Goal: Information Seeking & Learning: Learn about a topic

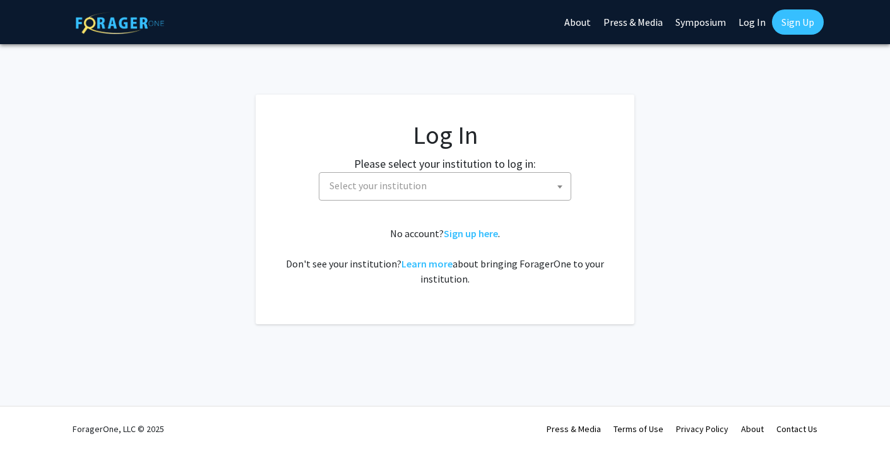
select select
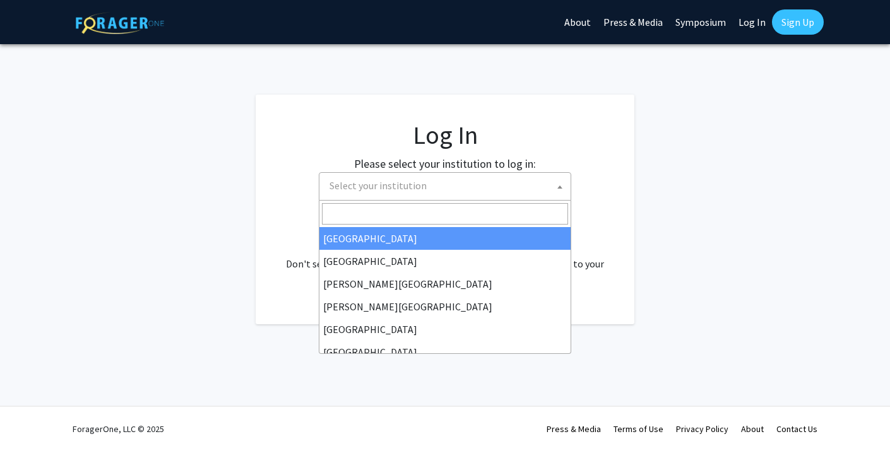
click at [447, 179] on span "Select your institution" at bounding box center [447, 186] width 246 height 26
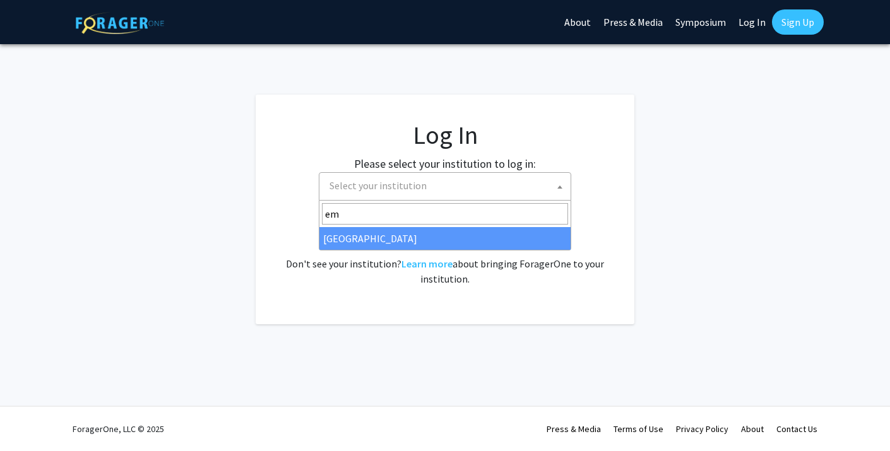
type input "em"
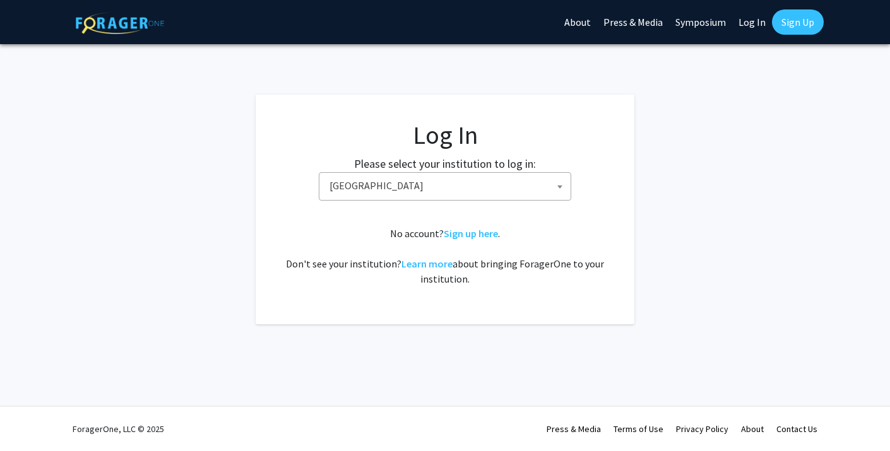
select select "12"
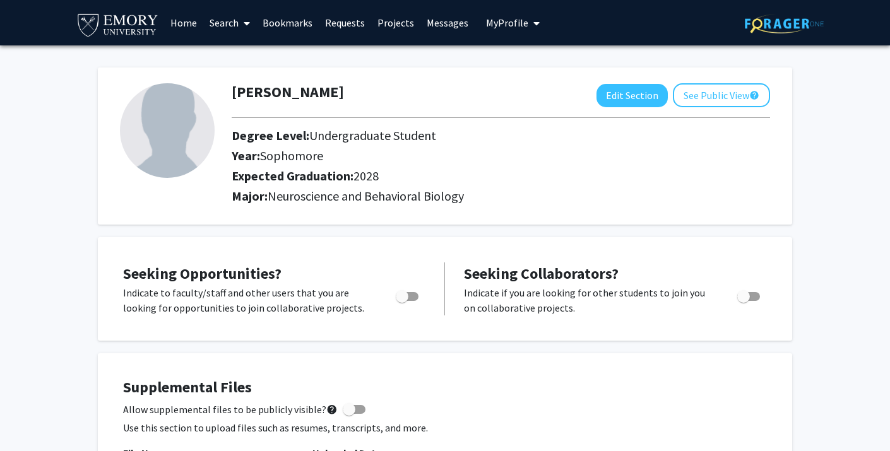
click at [237, 21] on link "Search" at bounding box center [229, 23] width 53 height 44
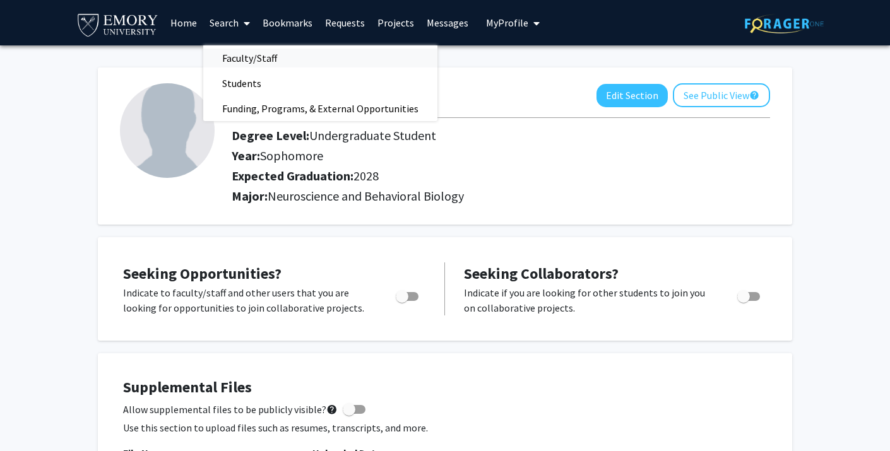
click at [239, 56] on span "Faculty/Staff" at bounding box center [249, 57] width 93 height 25
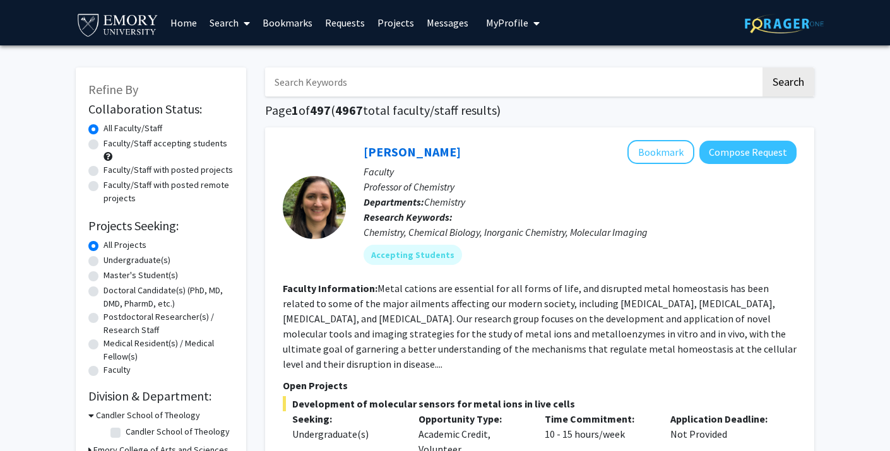
click at [142, 258] on label "Undergraduate(s)" at bounding box center [137, 260] width 67 height 13
click at [112, 258] on input "Undergraduate(s)" at bounding box center [108, 258] width 8 height 8
radio input "true"
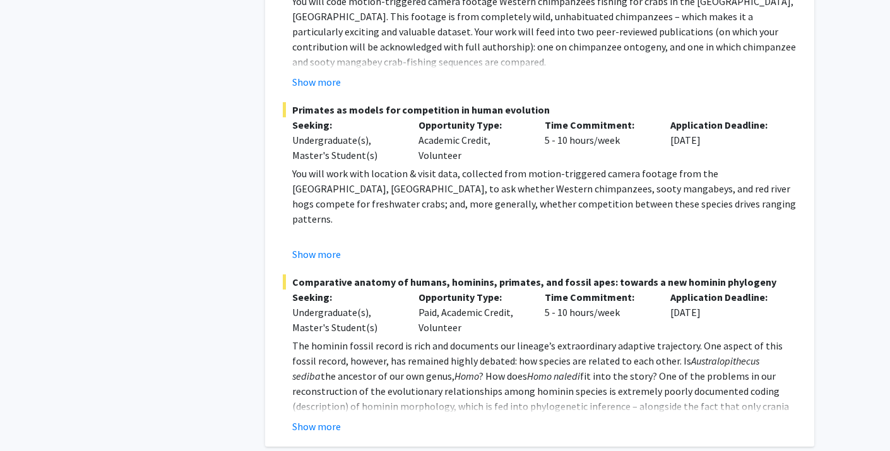
scroll to position [2851, 0]
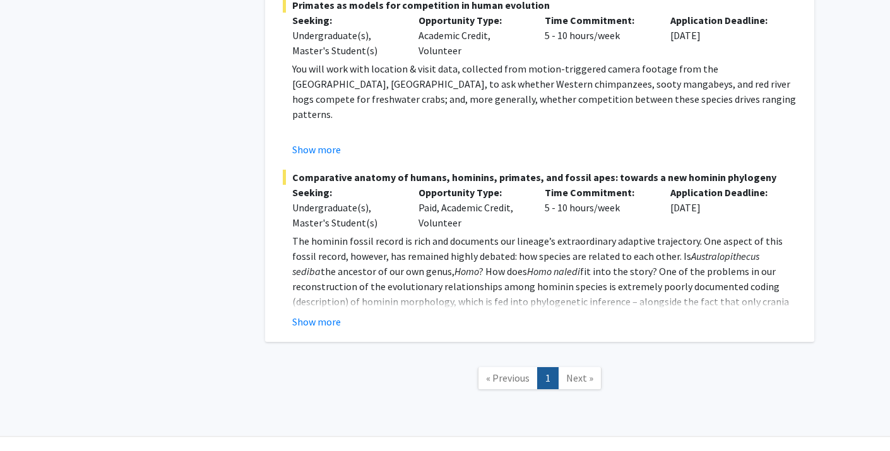
click at [586, 372] on span "Next »" at bounding box center [579, 378] width 27 height 13
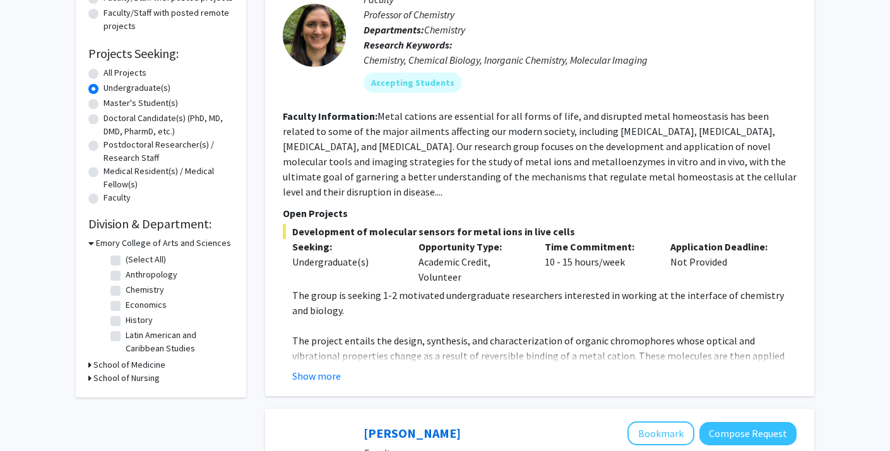
scroll to position [0, 0]
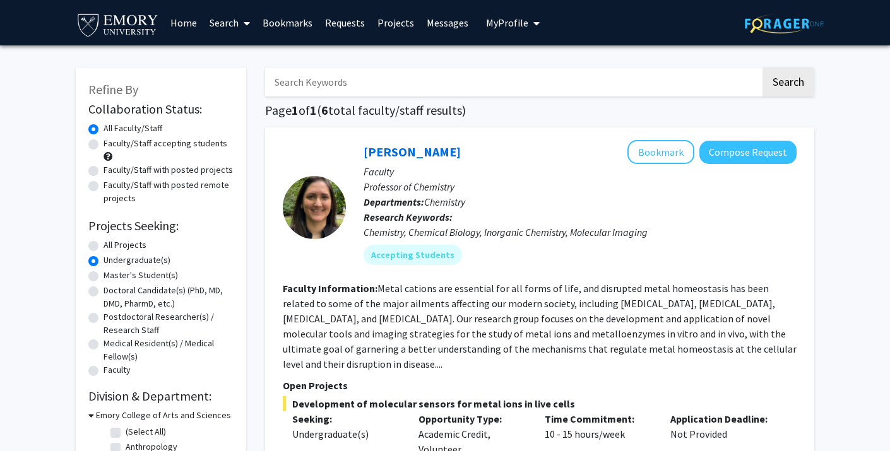
click at [104, 264] on label "Undergraduate(s)" at bounding box center [137, 260] width 67 height 13
click at [104, 262] on input "Undergraduate(s)" at bounding box center [108, 258] width 8 height 8
click at [104, 248] on label "All Projects" at bounding box center [125, 245] width 43 height 13
click at [104, 247] on input "All Projects" at bounding box center [108, 243] width 8 height 8
radio input "true"
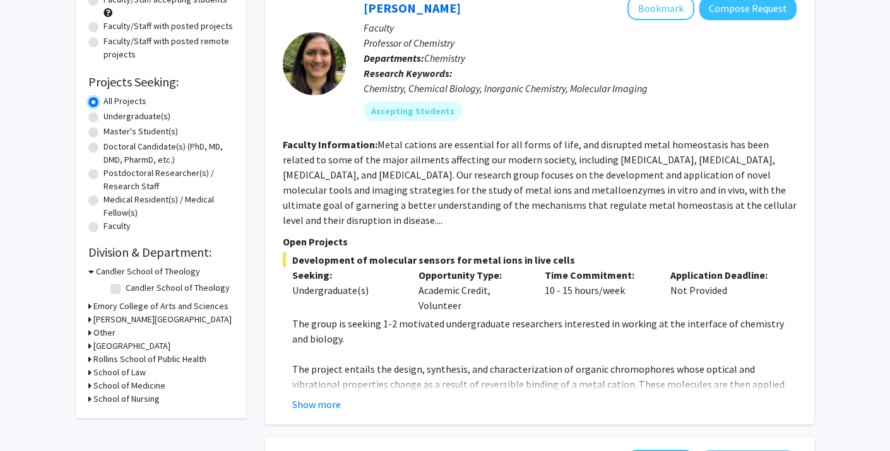
scroll to position [147, 0]
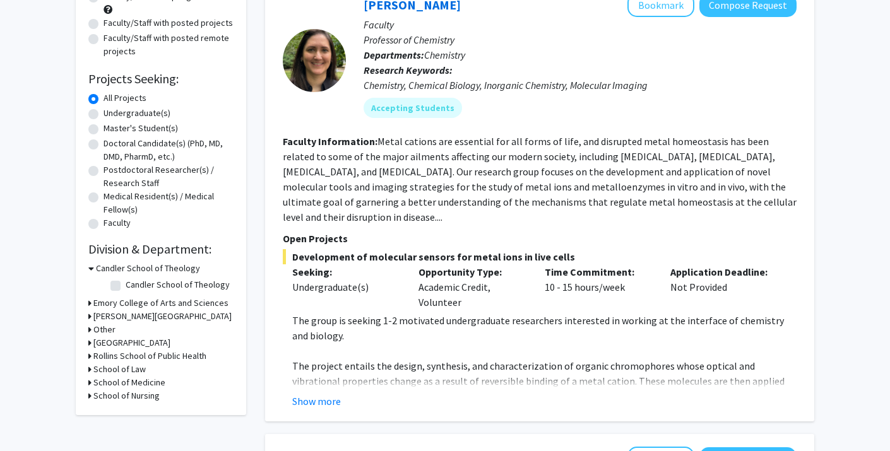
click at [92, 269] on icon at bounding box center [91, 268] width 6 height 13
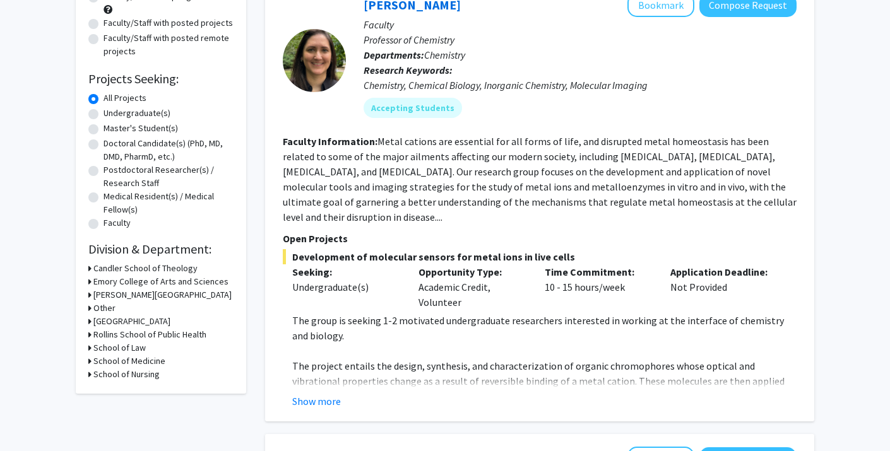
click at [91, 281] on div "Emory College of Arts and Sciences" at bounding box center [160, 281] width 145 height 13
click at [89, 284] on icon at bounding box center [89, 281] width 3 height 13
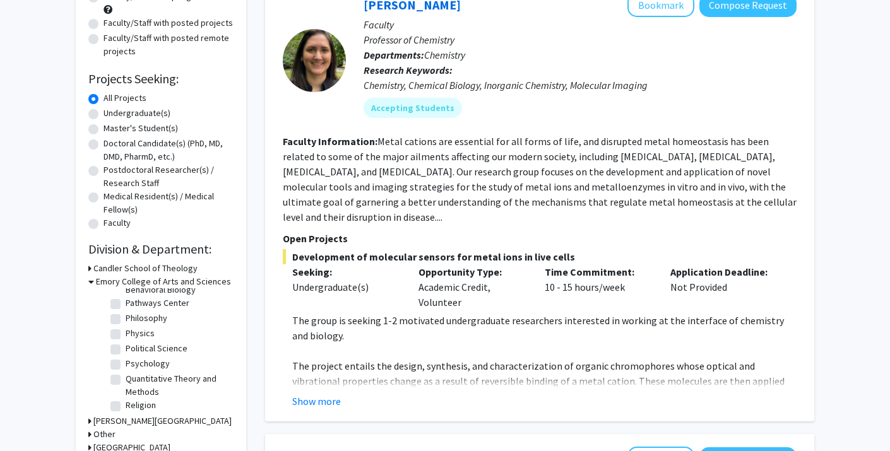
scroll to position [506, 0]
click at [126, 358] on label "Psychology" at bounding box center [148, 364] width 44 height 13
click at [126, 358] on input "Psychology" at bounding box center [130, 362] width 8 height 8
checkbox input "true"
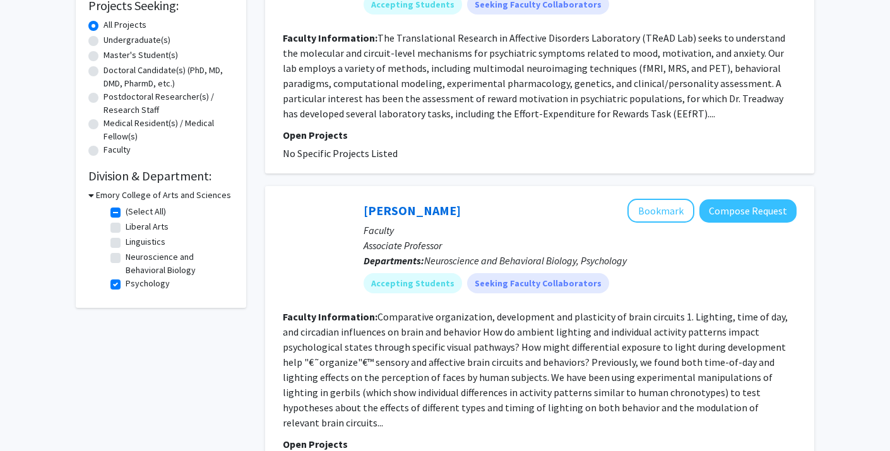
scroll to position [244, 0]
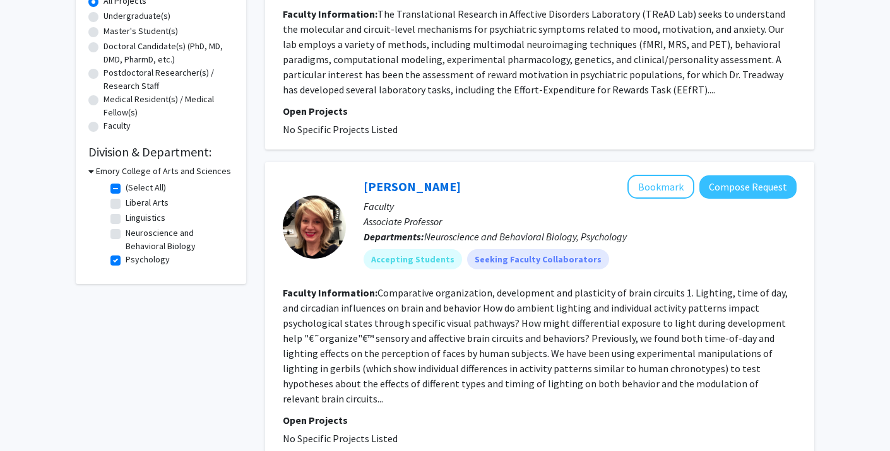
click at [126, 236] on label "Neuroscience and Behavioral Biology" at bounding box center [178, 240] width 105 height 27
click at [126, 235] on input "Neuroscience and Behavioral Biology" at bounding box center [130, 231] width 8 height 8
checkbox input "true"
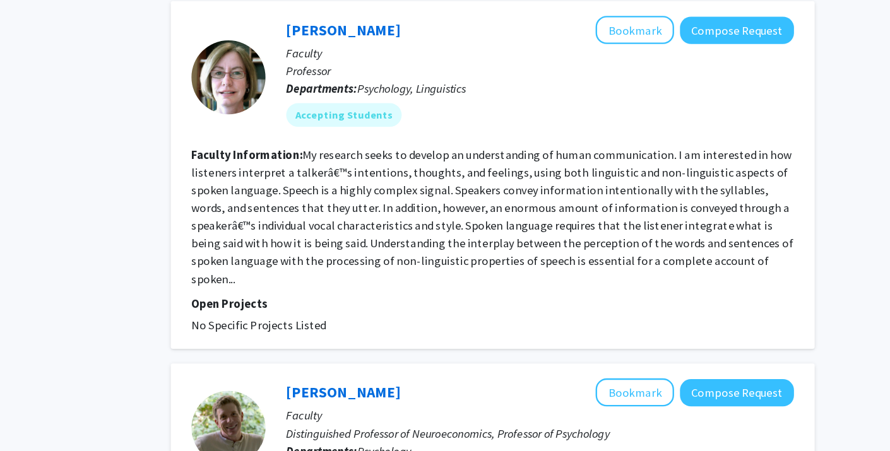
scroll to position [649, 0]
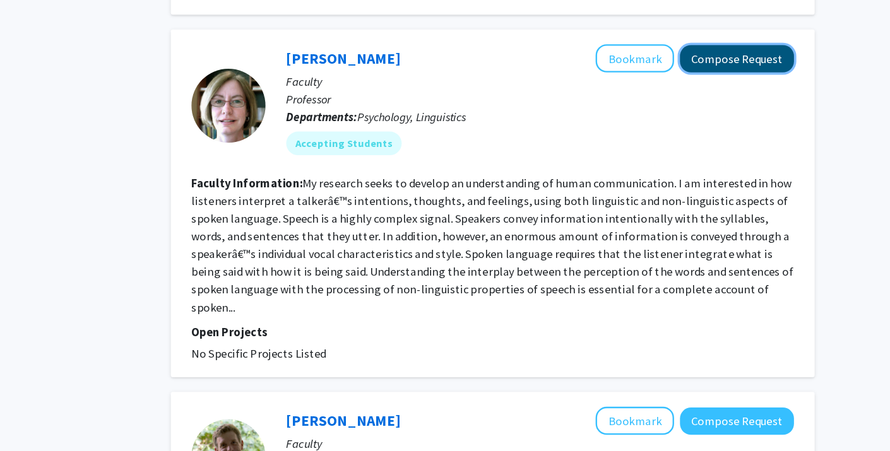
click at [761, 80] on button "Compose Request" at bounding box center [747, 91] width 97 height 23
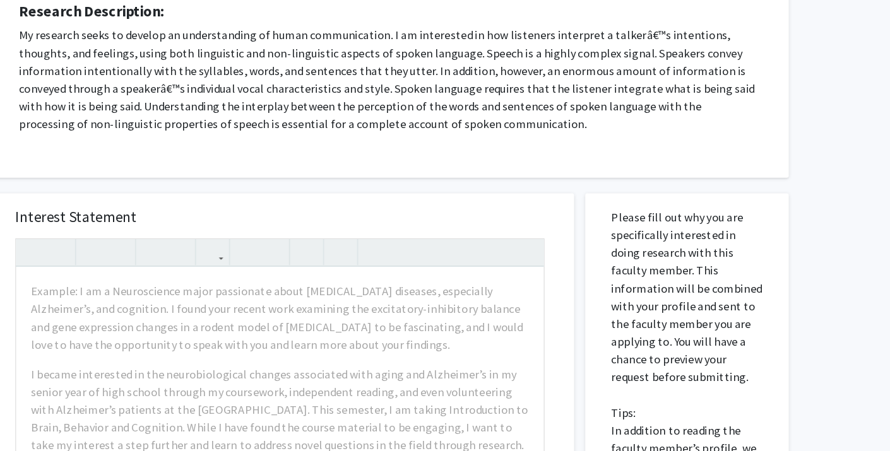
scroll to position [173, 0]
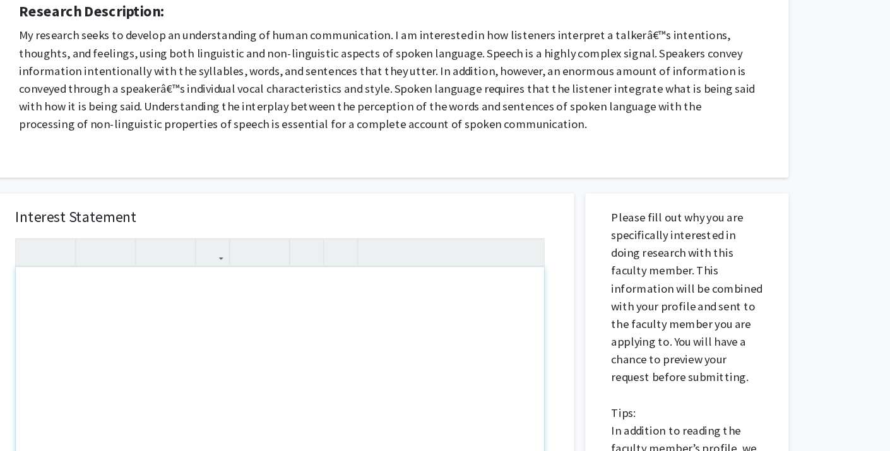
click at [606, 110] on p "My research seeks to develop an understanding of human communication. I am inte…" at bounding box center [450, 71] width 628 height 91
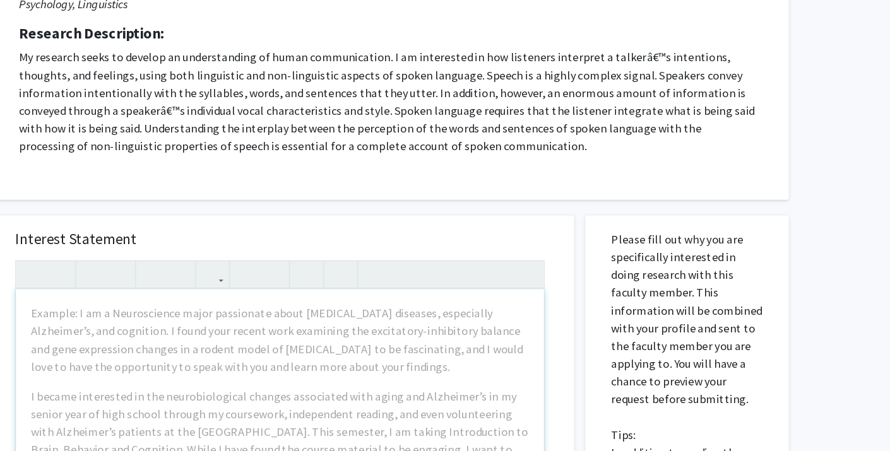
scroll to position [153, 0]
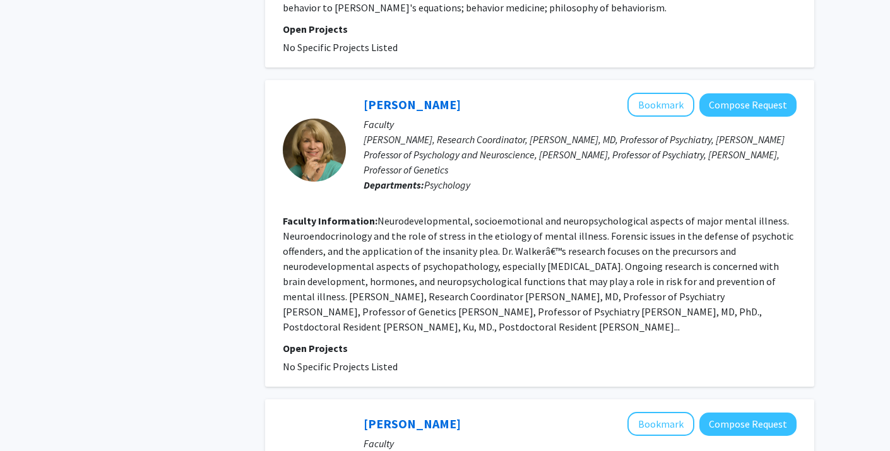
scroll to position [2292, 0]
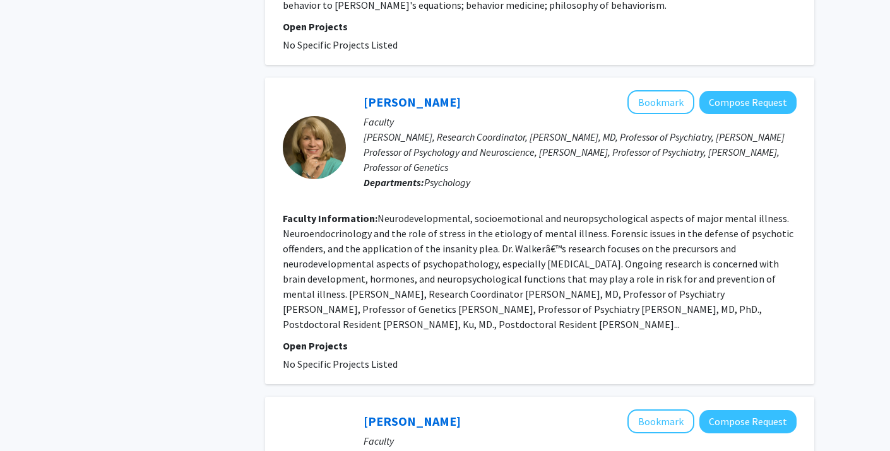
drag, startPoint x: 459, startPoint y: 71, endPoint x: 361, endPoint y: 71, distance: 98.5
click at [361, 90] on div "[PERSON_NAME] Bookmark Compose Request Faculty [PERSON_NAME], Research Coordina…" at bounding box center [571, 147] width 451 height 114
copy link "[PERSON_NAME]"
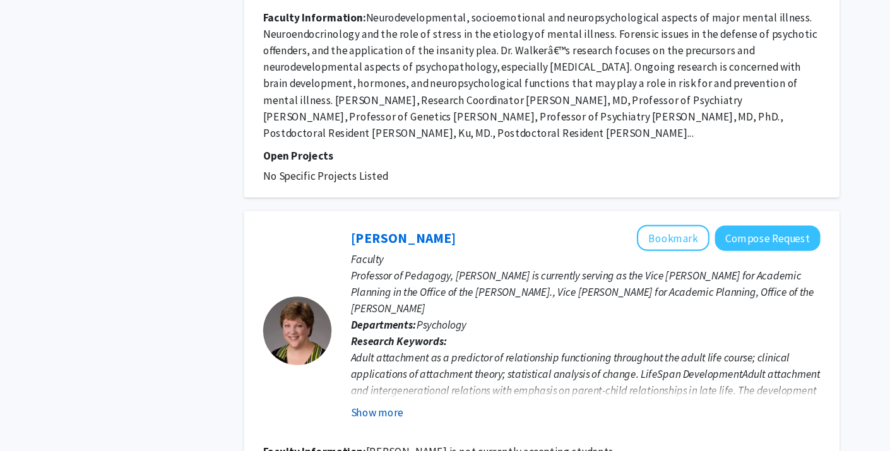
scroll to position [2461, 0]
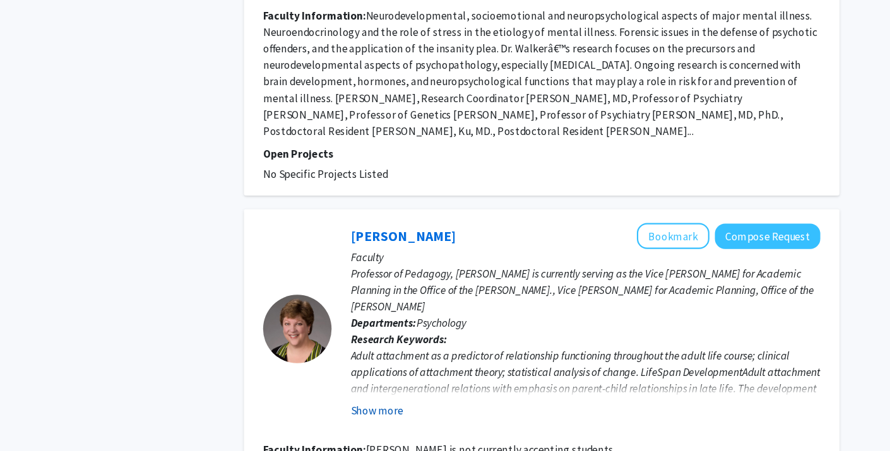
click at [405, 406] on button "Show more" at bounding box center [388, 413] width 49 height 15
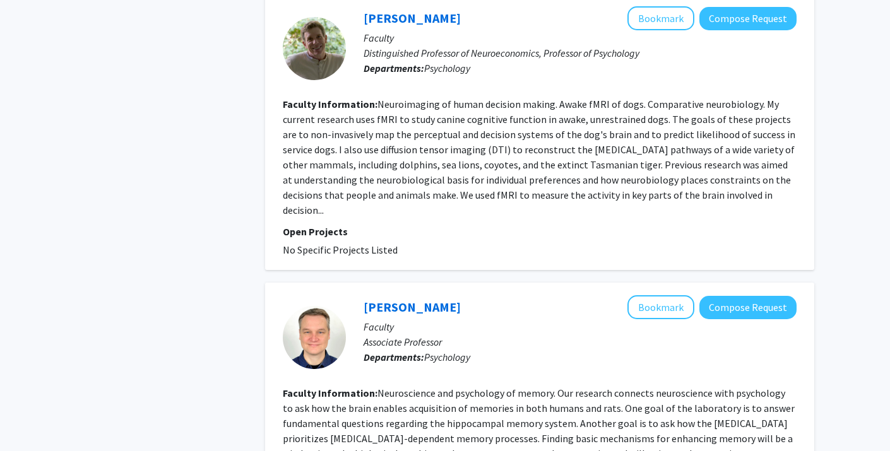
scroll to position [45, 0]
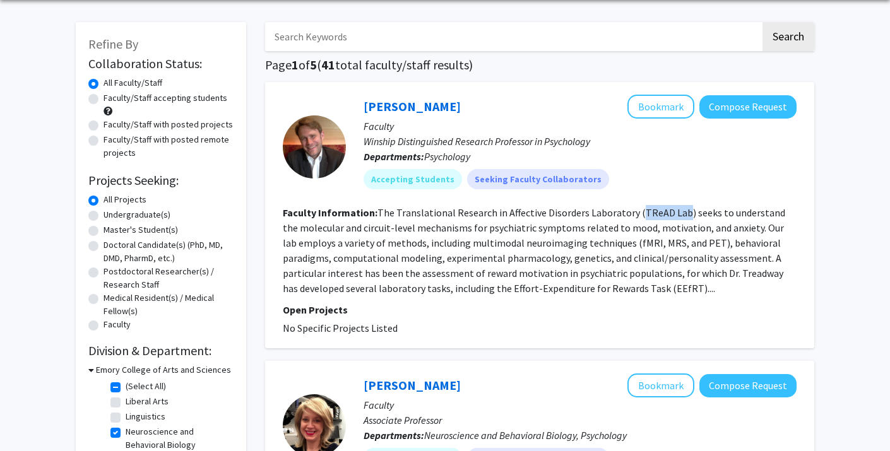
drag, startPoint x: 678, startPoint y: 210, endPoint x: 634, endPoint y: 210, distance: 44.8
click at [634, 210] on fg-read-more "The Translational Research in Affective Disorders Laboratory (TReAD Lab) seeks …" at bounding box center [534, 250] width 502 height 88
copy fg-read-more "TReAD Lab"
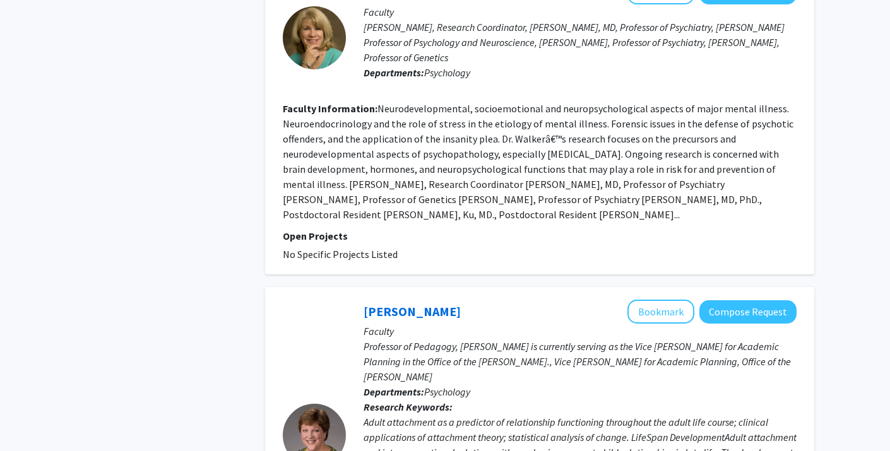
scroll to position [2689, 0]
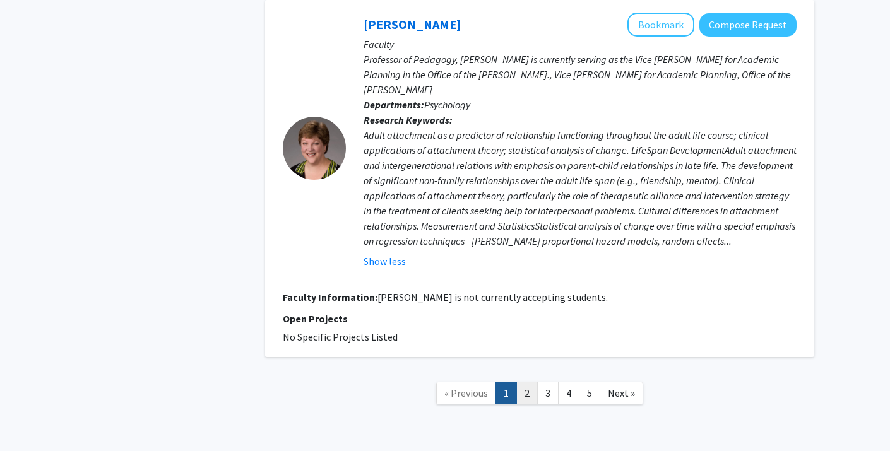
click at [523, 382] on link "2" at bounding box center [526, 393] width 21 height 22
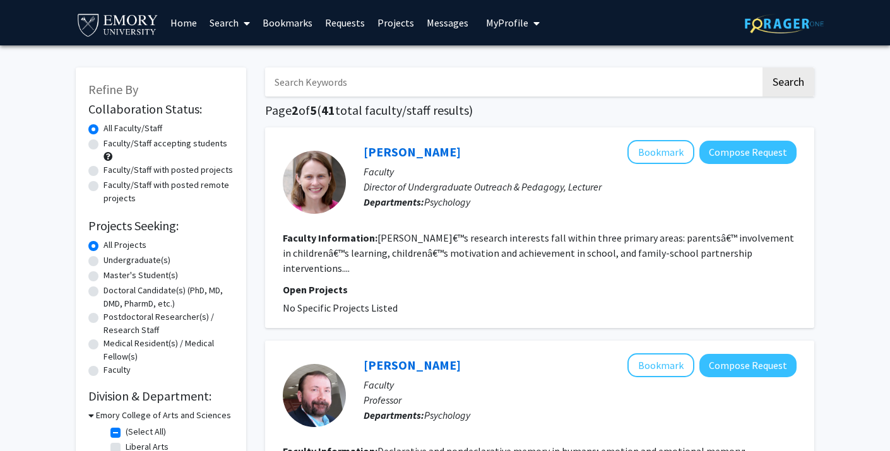
click at [398, 254] on fg-read-more "[PERSON_NAME]€™s research interests fall within three primary areas: parentsâ€™…" at bounding box center [538, 253] width 511 height 43
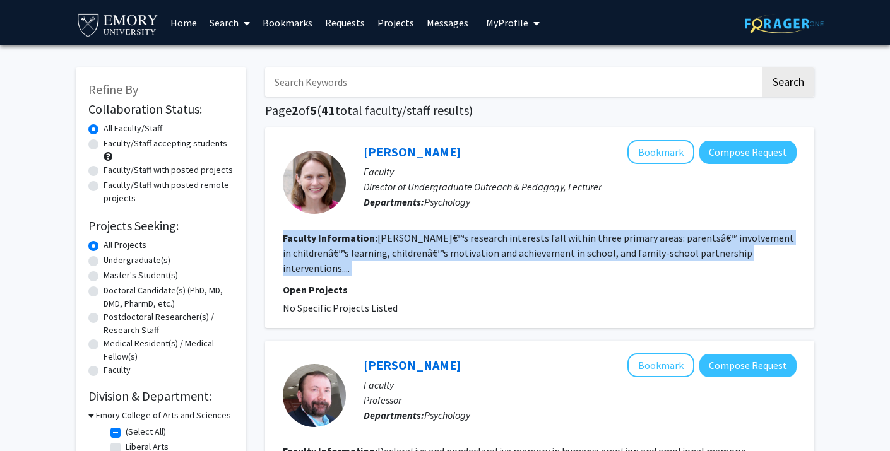
click at [418, 246] on section "Faculty Information: [PERSON_NAME]€™s research interests fall within three prim…" at bounding box center [540, 252] width 514 height 45
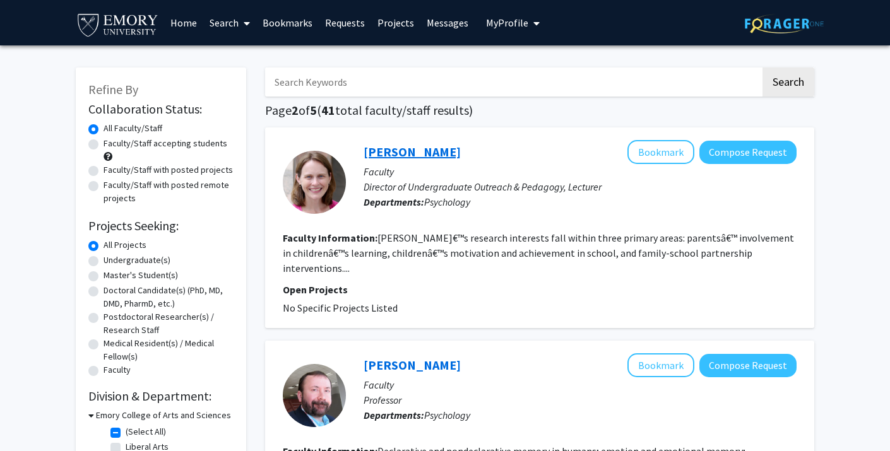
click at [394, 148] on link "[PERSON_NAME]" at bounding box center [412, 152] width 97 height 16
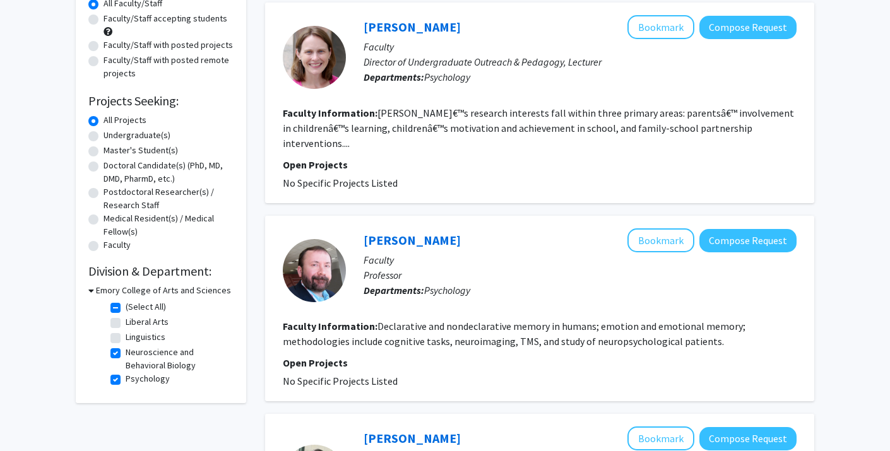
scroll to position [134, 0]
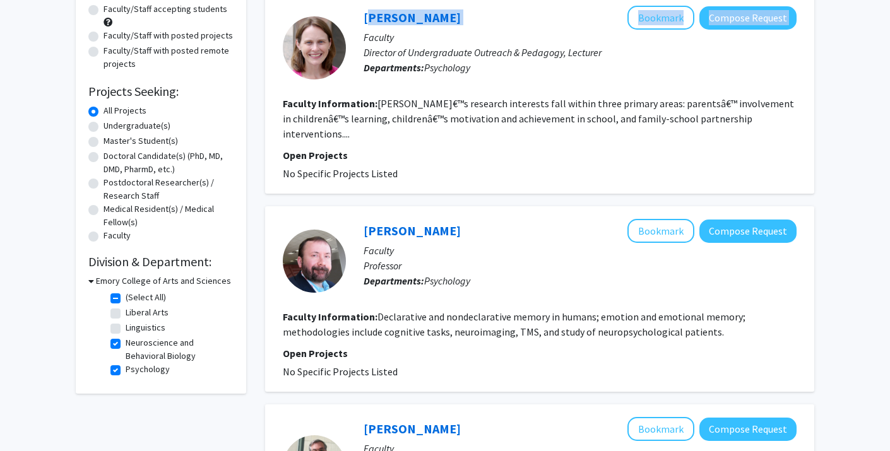
drag, startPoint x: 469, startPoint y: 16, endPoint x: 347, endPoint y: 20, distance: 121.9
click at [347, 20] on div "[PERSON_NAME] Compose Request Faculty Director of Undergraduate Outreach & Peda…" at bounding box center [571, 48] width 451 height 84
copy div "[PERSON_NAME] Compose Request"
